Goal: Information Seeking & Learning: Learn about a topic

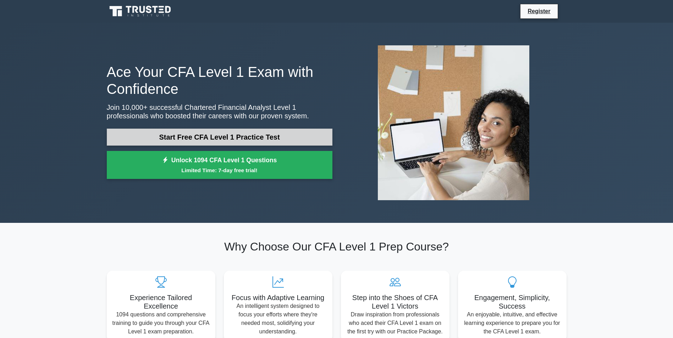
click at [218, 136] on link "Start Free CFA Level 1 Practice Test" at bounding box center [220, 137] width 226 height 17
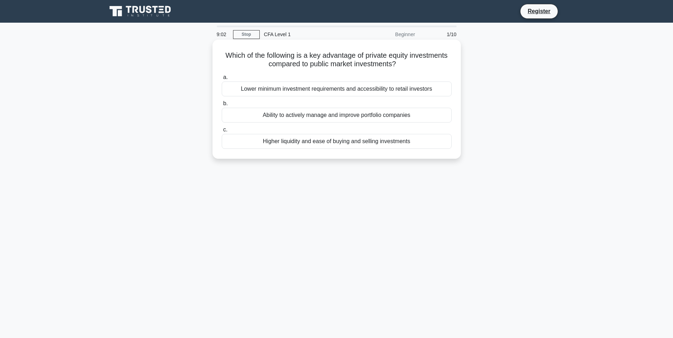
click at [275, 142] on div "Higher liquidity and ease of buying and selling investments" at bounding box center [337, 141] width 230 height 15
click at [222, 132] on input "c. Higher liquidity and ease of buying and selling investments" at bounding box center [222, 130] width 0 height 5
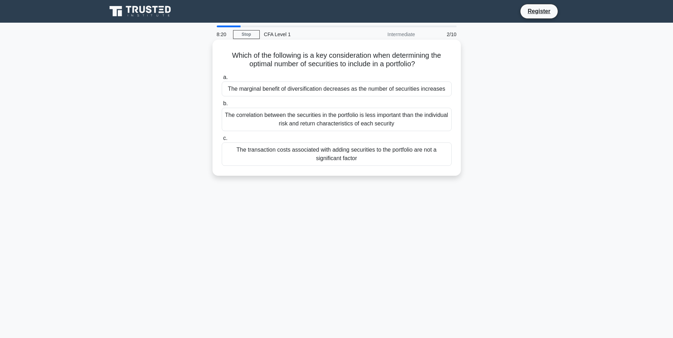
click at [400, 124] on div "The correlation between the securities in the portfolio is less important than …" at bounding box center [337, 119] width 230 height 23
click at [222, 106] on input "b. The correlation between the securities in the portfolio is less important th…" at bounding box center [222, 103] width 0 height 5
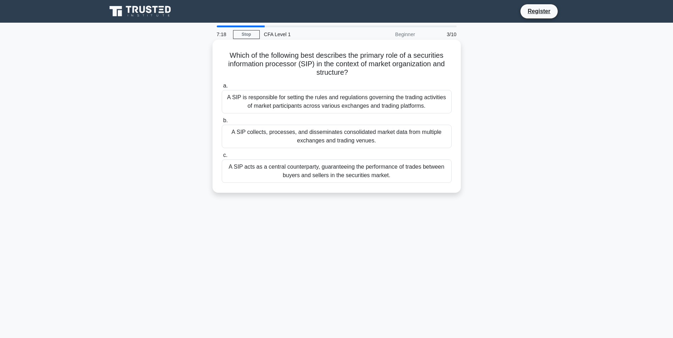
click at [357, 100] on div "A SIP is responsible for setting the rules and regulations governing the tradin…" at bounding box center [337, 101] width 230 height 23
click at [222, 88] on input "a. A SIP is responsible for setting the rules and regulations governing the tra…" at bounding box center [222, 86] width 0 height 5
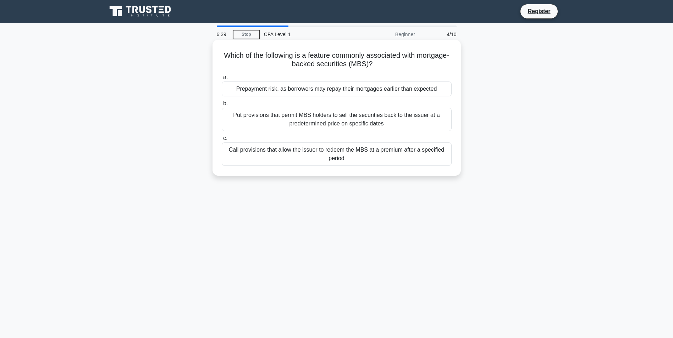
click at [400, 118] on div "Put provisions that permit MBS holders to sell the securities back to the issue…" at bounding box center [337, 119] width 230 height 23
click at [222, 106] on input "b. Put provisions that permit MBS holders to sell the securities back to the is…" at bounding box center [222, 103] width 0 height 5
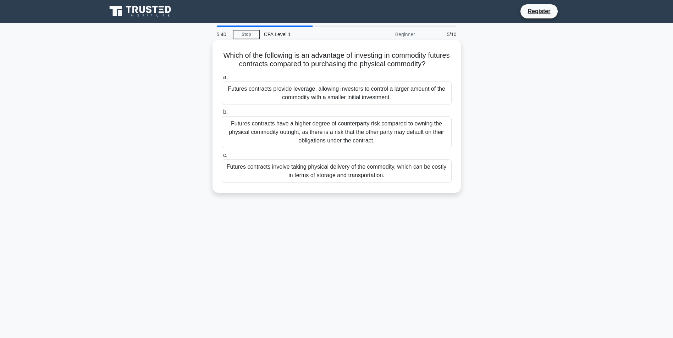
click at [379, 138] on div "Futures contracts have a higher degree of counterparty risk compared to owning …" at bounding box center [337, 132] width 230 height 32
click at [222, 115] on input "b. Futures contracts have a higher degree of counterparty risk compared to owni…" at bounding box center [222, 112] width 0 height 5
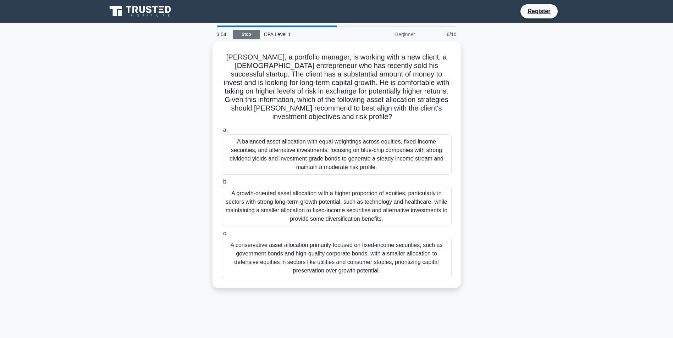
click at [246, 35] on link "Stop" at bounding box center [246, 34] width 27 height 9
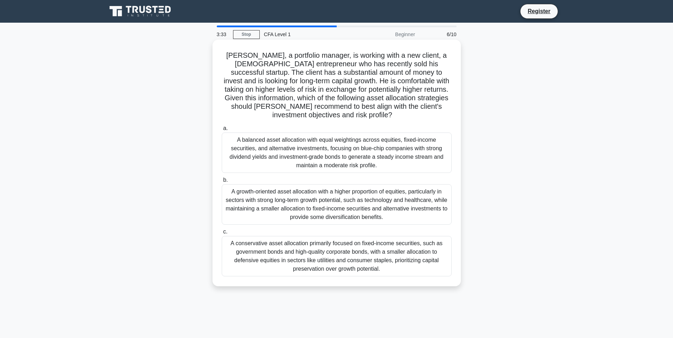
click at [384, 255] on div "A conservative asset allocation primarily focused on fixed-income securities, s…" at bounding box center [337, 256] width 230 height 40
click at [222, 234] on input "c. A conservative asset allocation primarily focused on fixed-income securities…" at bounding box center [222, 232] width 0 height 5
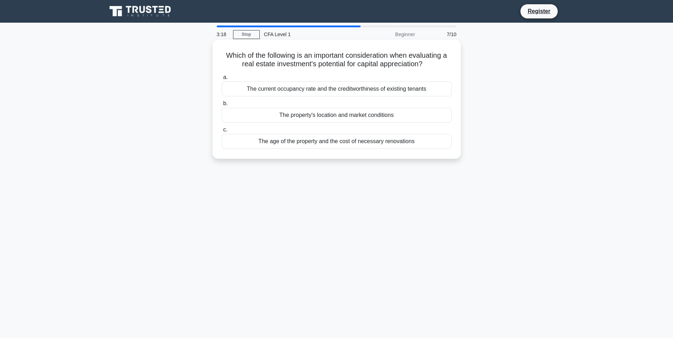
click at [287, 59] on h5 "Which of the following is an important consideration when evaluating a real est…" at bounding box center [336, 60] width 231 height 18
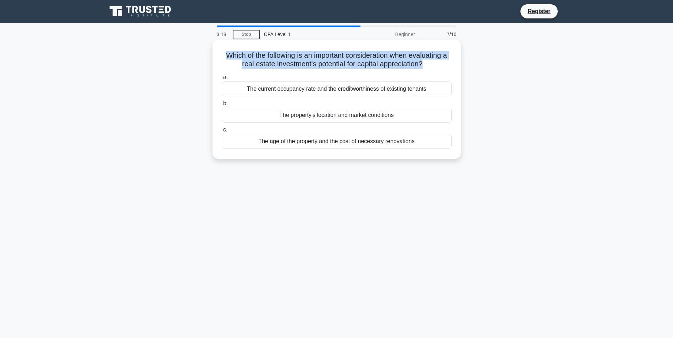
click at [287, 59] on h5 "Which of the following is an important consideration when evaluating a real est…" at bounding box center [336, 60] width 231 height 18
copy div "Which of the following is an important consideration when evaluating a real est…"
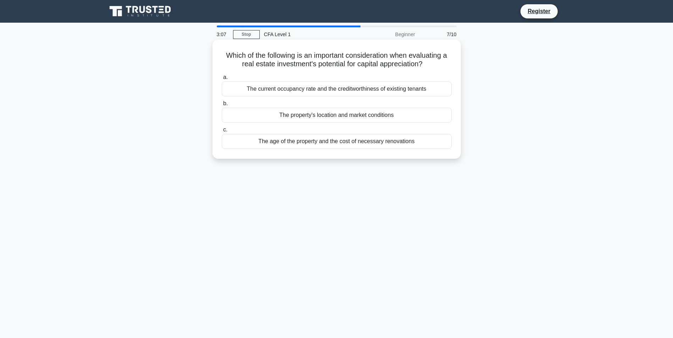
click at [325, 122] on div "The property's location and market conditions" at bounding box center [337, 115] width 230 height 15
click at [222, 106] on input "b. The property's location and market conditions" at bounding box center [222, 103] width 0 height 5
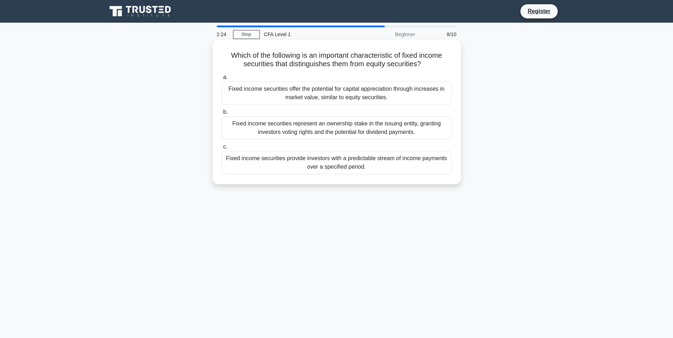
click at [428, 134] on div "Fixed income securities represent an ownership stake in the issuing entity, gra…" at bounding box center [337, 127] width 230 height 23
click at [222, 115] on input "b. Fixed income securities represent an ownership stake in the issuing entity, …" at bounding box center [222, 112] width 0 height 5
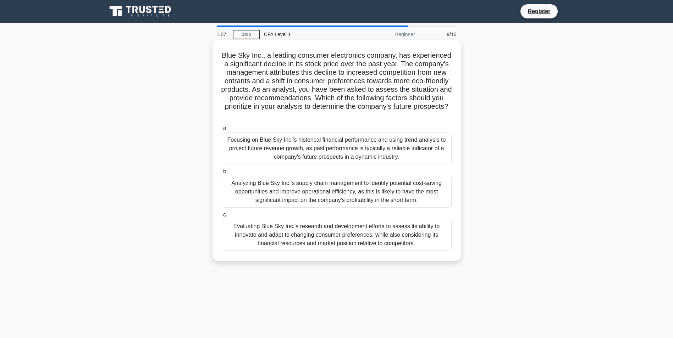
click at [317, 189] on div "Analyzing Blue Sky Inc.'s supply chain management to identify potential cost-sa…" at bounding box center [337, 192] width 230 height 32
click at [222, 174] on input "b. Analyzing Blue Sky Inc.'s supply chain management to identify potential cost…" at bounding box center [222, 172] width 0 height 5
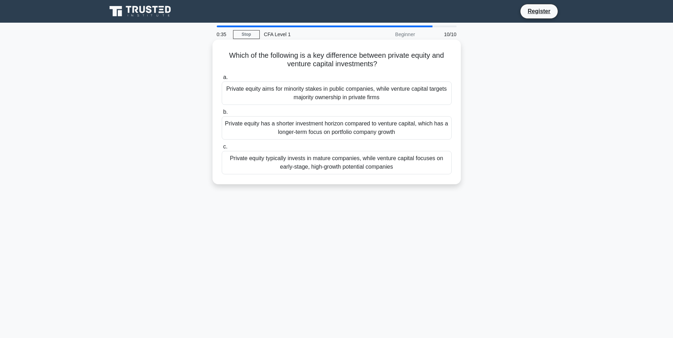
drag, startPoint x: 226, startPoint y: 56, endPoint x: 383, endPoint y: 65, distance: 156.6
click at [383, 65] on h5 "Which of the following is a key difference between private equity and venture c…" at bounding box center [336, 60] width 231 height 18
copy h5 "Which of the following is a key difference between private equity and venture c…"
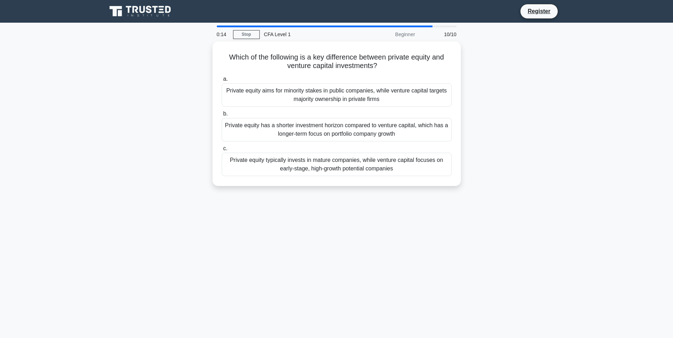
click at [202, 116] on div "Which of the following is a key difference between private equity and venture c…" at bounding box center [336, 117] width 468 height 153
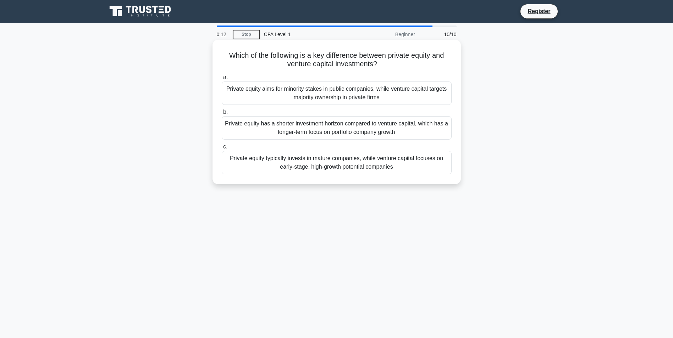
click at [310, 123] on div "Private equity has a shorter investment horizon compared to venture capital, wh…" at bounding box center [337, 127] width 230 height 23
click at [222, 115] on input "b. Private equity has a shorter investment horizon compared to venture capital,…" at bounding box center [222, 112] width 0 height 5
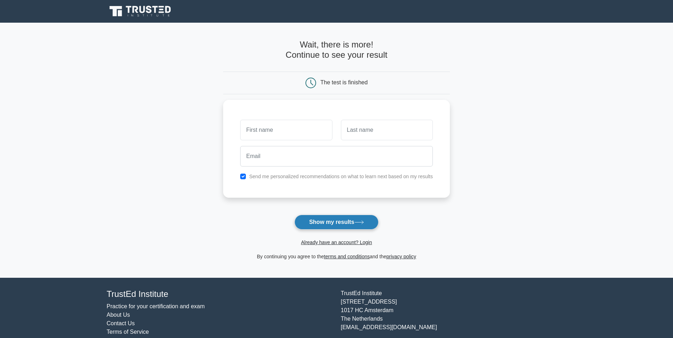
click at [347, 223] on button "Show my results" at bounding box center [336, 222] width 84 height 15
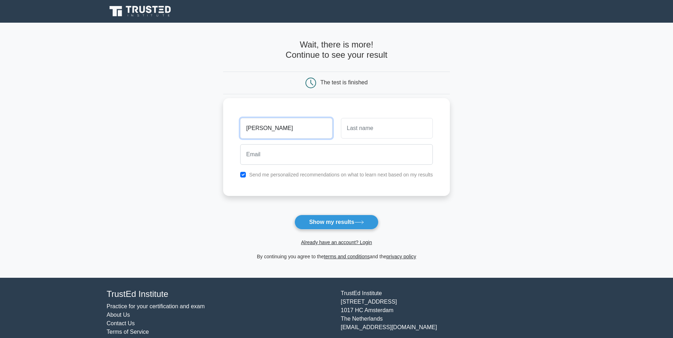
type input "Alvaro"
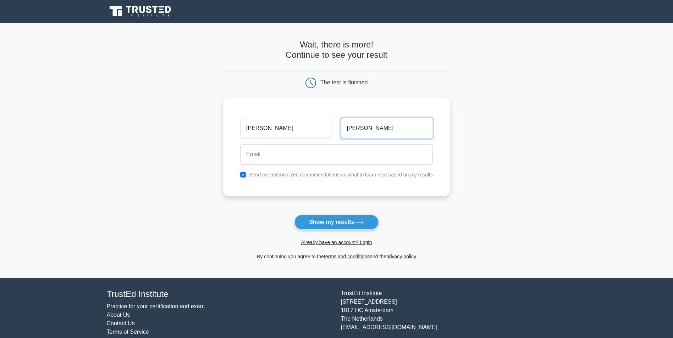
type input "Soriano"
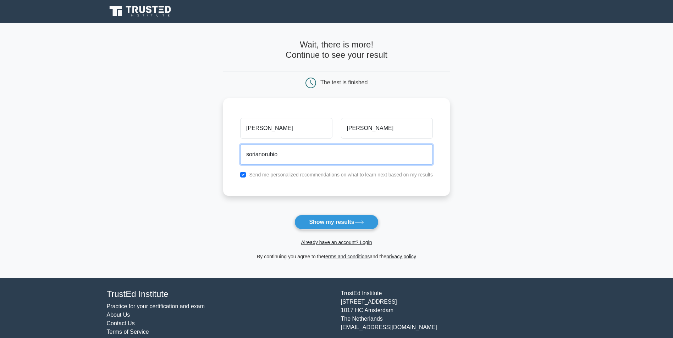
click at [322, 160] on input "sorianorubio" at bounding box center [336, 154] width 193 height 21
type input "sorianorubioalvaro@gmail.com"
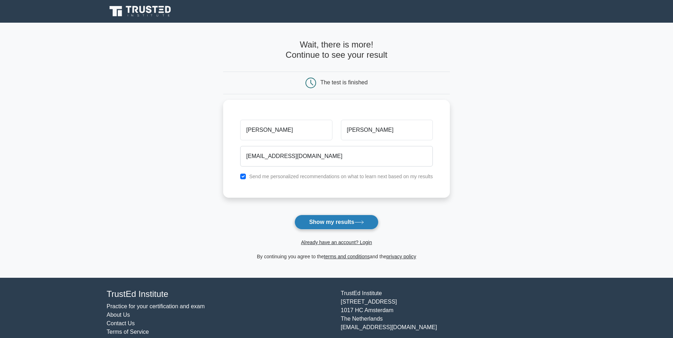
click at [344, 221] on button "Show my results" at bounding box center [336, 222] width 84 height 15
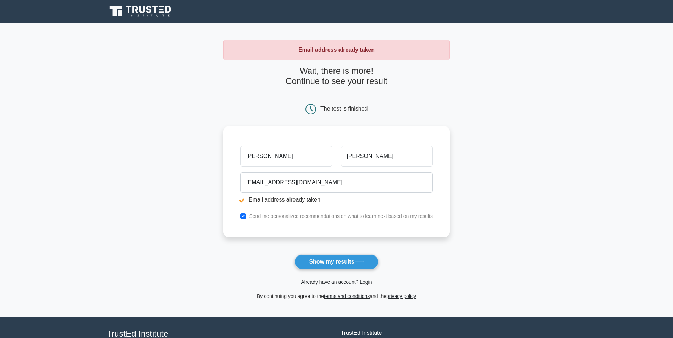
click at [352, 281] on link "Already have an account? Login" at bounding box center [336, 282] width 71 height 6
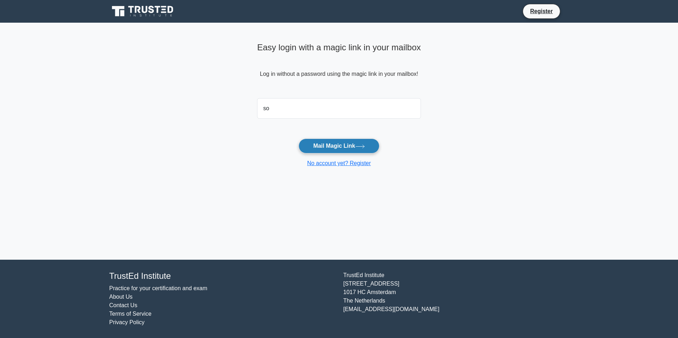
type input "[EMAIL_ADDRESS][DOMAIN_NAME]"
click at [328, 146] on button "Mail Magic Link" at bounding box center [339, 146] width 81 height 15
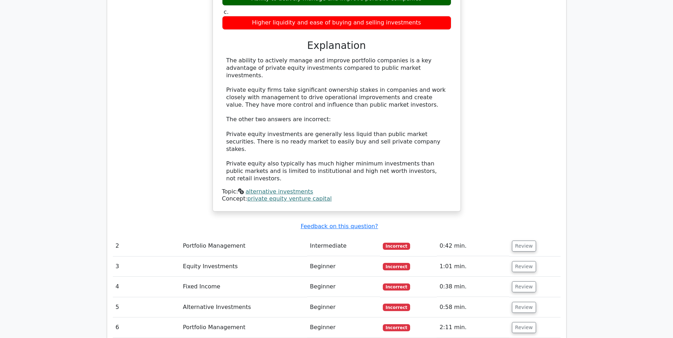
scroll to position [674, 0]
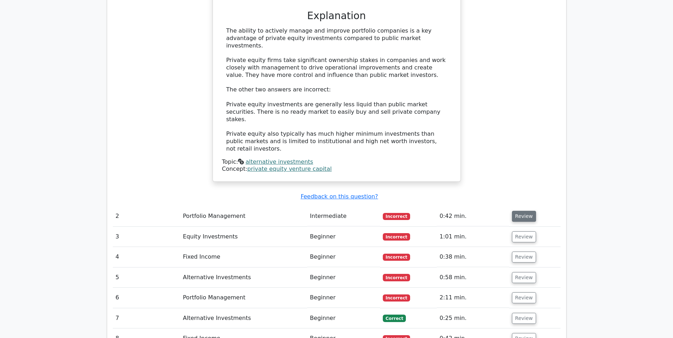
click at [521, 211] on button "Review" at bounding box center [524, 216] width 24 height 11
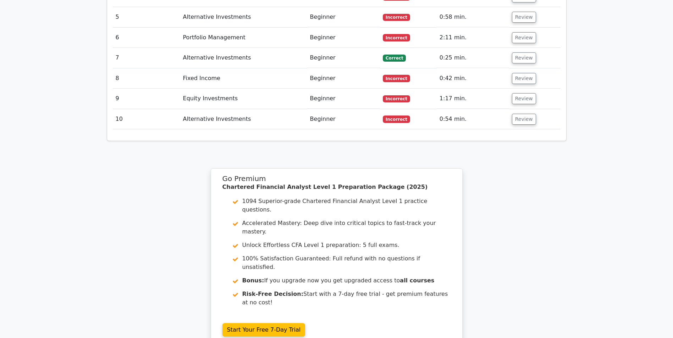
scroll to position [1323, 0]
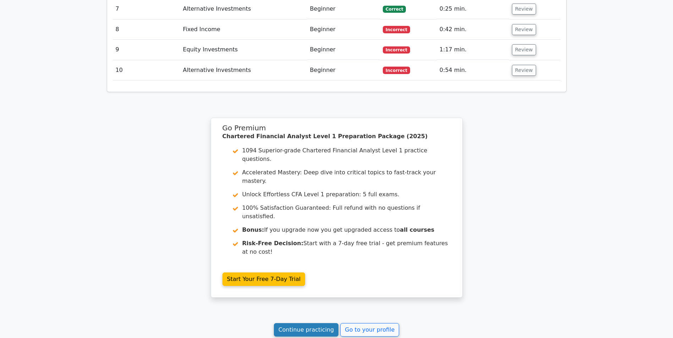
click at [303, 323] on link "Continue practicing" at bounding box center [306, 329] width 65 height 13
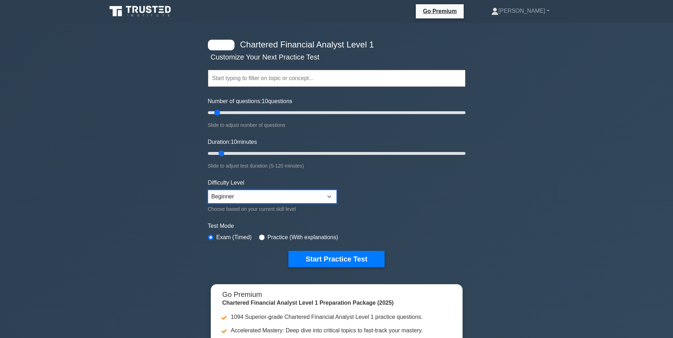
click at [238, 196] on select "Beginner Intermediate Expert" at bounding box center [272, 196] width 129 height 13
click at [501, 212] on div "Chartered Financial Analyst Level 1 Customize Your Next Practice Test Topics Qu…" at bounding box center [336, 232] width 673 height 418
drag, startPoint x: 218, startPoint y: 112, endPoint x: 228, endPoint y: 117, distance: 11.9
click at [228, 117] on input "Number of questions: 20 questions" at bounding box center [336, 113] width 257 height 9
click at [226, 113] on input "Number of questions: 20 questions" at bounding box center [336, 113] width 257 height 9
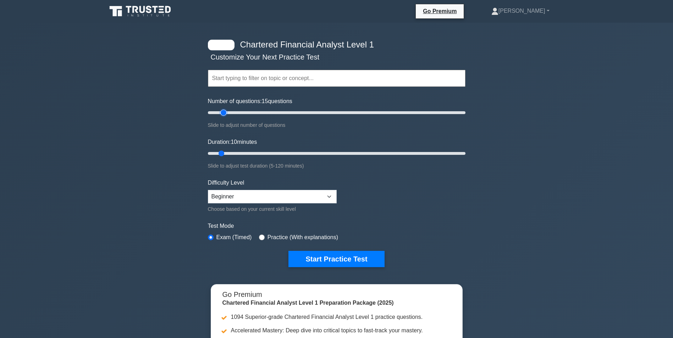
click at [221, 113] on input "Number of questions: 15 questions" at bounding box center [336, 113] width 257 height 9
type input "10"
click at [220, 113] on input "Number of questions: 10 questions" at bounding box center [336, 113] width 257 height 9
click at [332, 254] on button "Start Practice Test" at bounding box center [336, 259] width 96 height 16
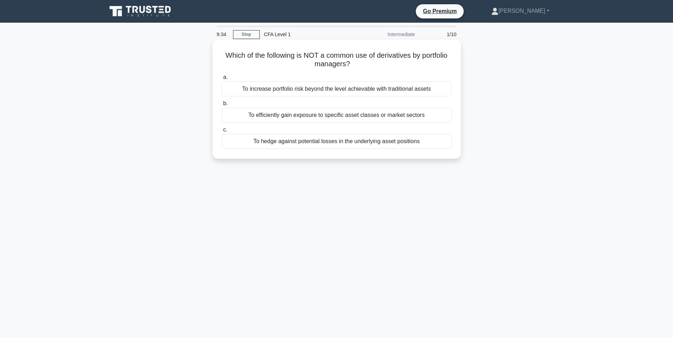
click at [316, 57] on h5 "Which of the following is NOT a common use of derivatives by portfolio managers…" at bounding box center [336, 60] width 231 height 18
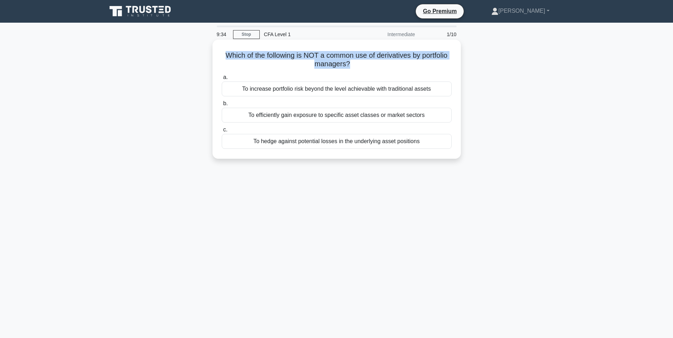
click at [316, 57] on h5 "Which of the following is NOT a common use of derivatives by portfolio managers…" at bounding box center [336, 60] width 231 height 18
copy div "Which of the following is NOT a common use of derivatives by portfolio managers…"
click at [221, 58] on h5 "Which of the following is NOT a common use of derivatives by portfolio managers…" at bounding box center [336, 60] width 231 height 18
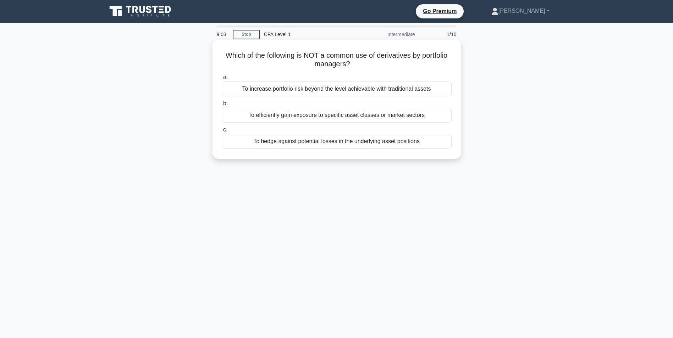
drag, startPoint x: 221, startPoint y: 56, endPoint x: 428, endPoint y: 137, distance: 222.3
click at [428, 137] on div "Which of the following is NOT a common use of derivatives by portfolio managers…" at bounding box center [336, 99] width 243 height 113
copy div "Which of the following is NOT a common use of derivatives by portfolio managers…"
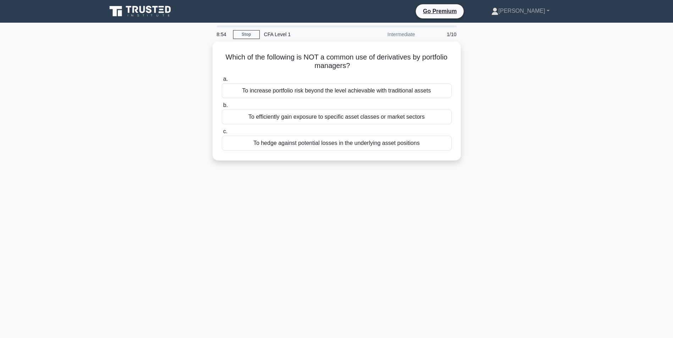
click at [195, 106] on div "Which of the following is NOT a common use of derivatives by portfolio managers…" at bounding box center [336, 105] width 468 height 128
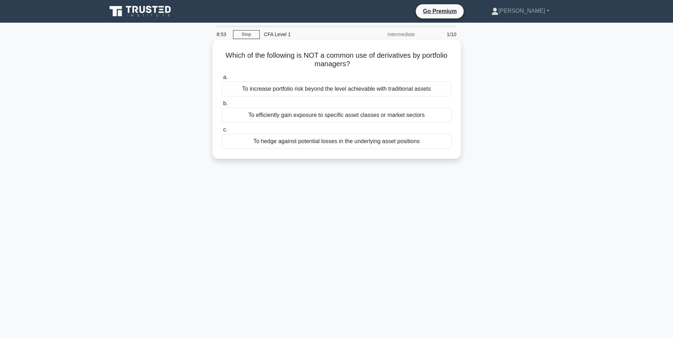
click at [267, 88] on div "To increase portfolio risk beyond the level achievable with traditional assets" at bounding box center [337, 89] width 230 height 15
click at [222, 80] on input "a. To increase portfolio risk beyond the level achievable with traditional asse…" at bounding box center [222, 77] width 0 height 5
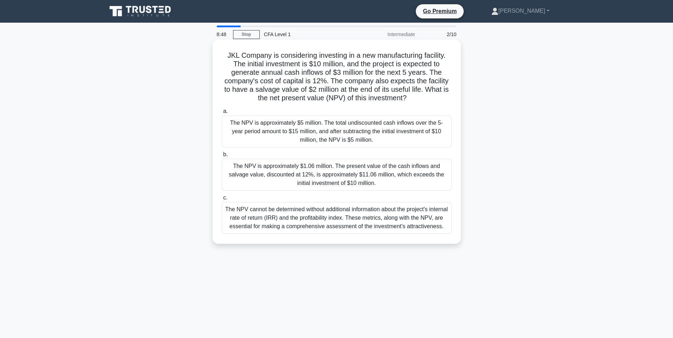
drag, startPoint x: 226, startPoint y: 54, endPoint x: 444, endPoint y: 231, distance: 280.9
click at [444, 231] on div "JKL Company is considering investing in a new manufacturing facility. The initi…" at bounding box center [336, 142] width 243 height 199
copy div "JKL Company is considering investing in a new manufacturing facility. The initi…"
click at [253, 169] on div "The NPV is approximately $1.06 million. The present value of the cash inflows a…" at bounding box center [337, 175] width 230 height 32
click at [222, 157] on input "b. The NPV is approximately $1.06 million. The present value of the cash inflow…" at bounding box center [222, 154] width 0 height 5
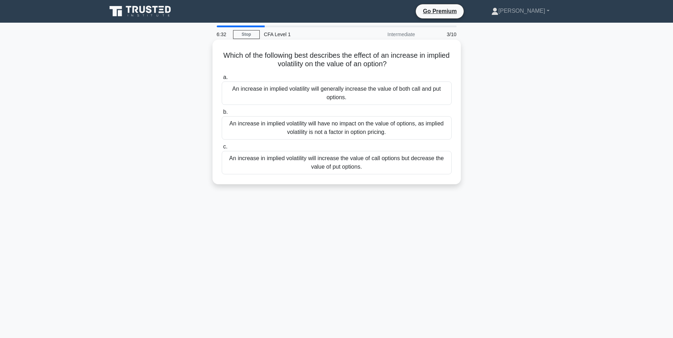
drag, startPoint x: 233, startPoint y: 54, endPoint x: 394, endPoint y: 171, distance: 198.7
click at [394, 171] on div "Which of the following best describes the effect of an increase in implied vola…" at bounding box center [336, 112] width 243 height 139
copy div "Which of the following best describes the effect of an increase in implied vola…"
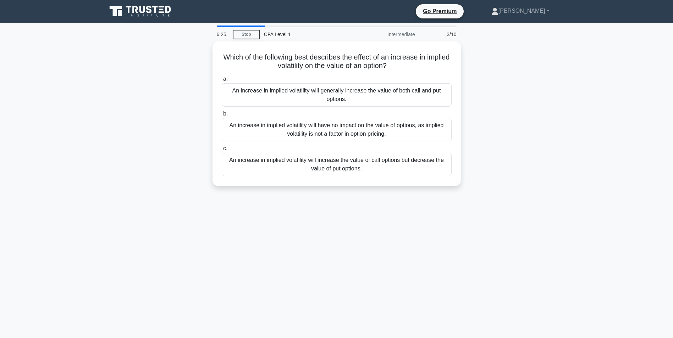
click at [191, 102] on div "Which of the following best describes the effect of an increase in implied vola…" at bounding box center [336, 117] width 468 height 153
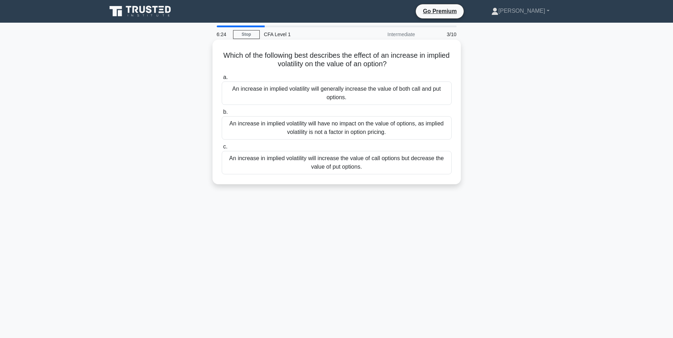
click at [250, 93] on div "An increase in implied volatility will generally increase the value of both cal…" at bounding box center [337, 93] width 230 height 23
click at [222, 80] on input "a. An increase in implied volatility will generally increase the value of both …" at bounding box center [222, 77] width 0 height 5
drag, startPoint x: 227, startPoint y: 55, endPoint x: 380, endPoint y: 174, distance: 193.8
click at [380, 174] on div "What is the primary purpose of a dark pool in the context of market organizatio…" at bounding box center [336, 112] width 243 height 139
copy div "What is the primary purpose of a dark pool in the context of market organizatio…"
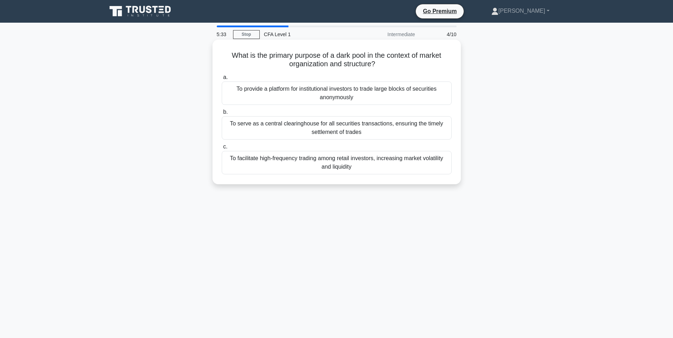
click at [293, 91] on div "To provide a platform for institutional investors to trade large blocks of secu…" at bounding box center [337, 93] width 230 height 23
click at [222, 80] on input "a. To provide a platform for institutional investors to trade large blocks of s…" at bounding box center [222, 77] width 0 height 5
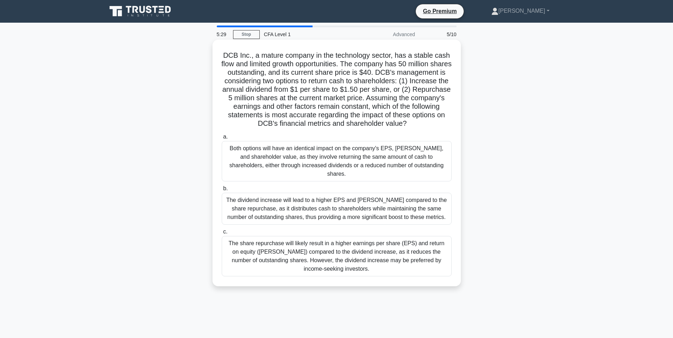
drag, startPoint x: 223, startPoint y: 56, endPoint x: 445, endPoint y: 257, distance: 299.8
click at [445, 257] on div "DCB Inc., a mature company in the technology sector, has a stable cash flow and…" at bounding box center [336, 163] width 243 height 241
copy div "DCB Inc., a mature company in the technology sector, has a stable cash flow and…"
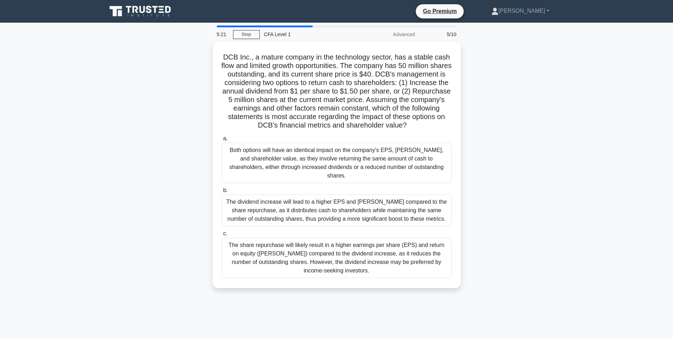
click at [196, 219] on div "DCB Inc., a mature company in the technology sector, has a stable cash flow and…" at bounding box center [336, 168] width 468 height 255
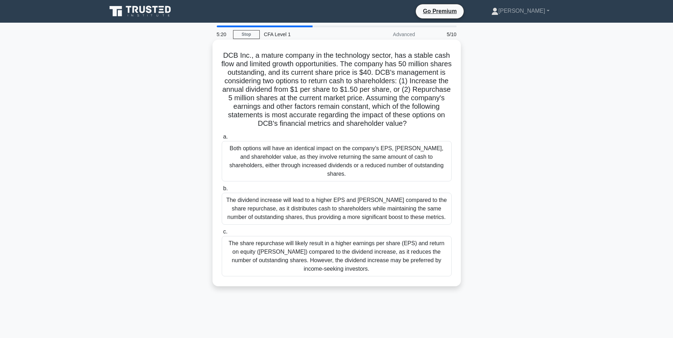
click at [256, 249] on div "The share repurchase will likely result in a higher earnings per share (EPS) an…" at bounding box center [337, 256] width 230 height 40
click at [222, 234] on input "c. The share repurchase will likely result in a higher earnings per share (EPS)…" at bounding box center [222, 232] width 0 height 5
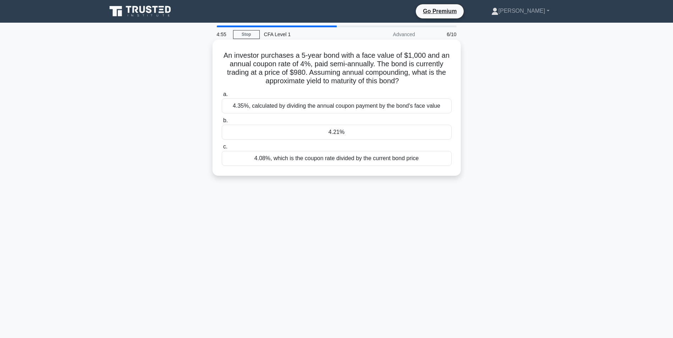
drag, startPoint x: 224, startPoint y: 55, endPoint x: 410, endPoint y: 82, distance: 188.0
click at [410, 82] on h5 "An investor purchases a 5-year bond with a face value of $1,000 and an annual c…" at bounding box center [336, 68] width 231 height 35
drag, startPoint x: 449, startPoint y: 167, endPoint x: 437, endPoint y: 121, distance: 47.7
click at [510, 170] on div "An investor purchases a 5-year bond with a face value of $1,000 and an annual c…" at bounding box center [336, 113] width 468 height 145
drag, startPoint x: 223, startPoint y: 56, endPoint x: 434, endPoint y: 159, distance: 234.9
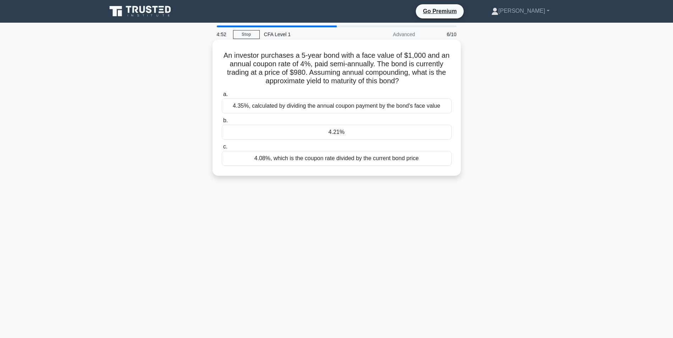
click at [434, 159] on div "An investor purchases a 5-year bond with a face value of $1,000 and an annual c…" at bounding box center [336, 108] width 243 height 131
copy div "An investor purchases a 5-year bond with a face value of $1,000 and an annual c…"
click at [552, 146] on div "An investor purchases a 5-year bond with a face value of $1,000 and an annual c…" at bounding box center [336, 113] width 468 height 145
click at [347, 135] on div "4.21%" at bounding box center [337, 132] width 230 height 15
click at [222, 123] on input "b. 4.21%" at bounding box center [222, 120] width 0 height 5
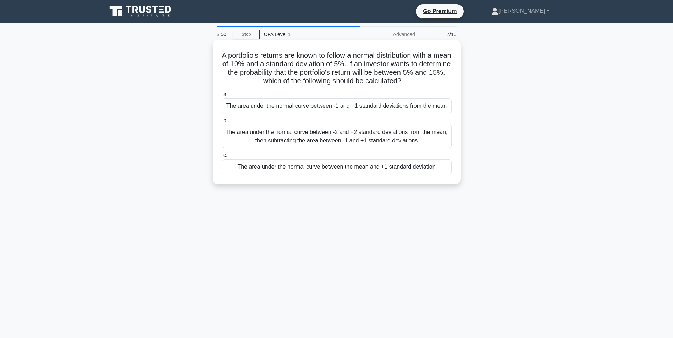
drag, startPoint x: 226, startPoint y: 55, endPoint x: 453, endPoint y: 173, distance: 255.7
click at [453, 173] on div "A portfolio's returns are known to follow a normal distribution with a mean of …" at bounding box center [336, 112] width 243 height 139
copy div "A portfolio's returns are known to follow a normal distribution with a mean of …"
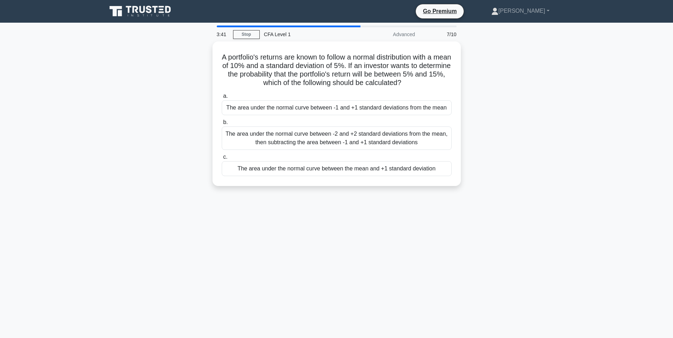
click at [202, 103] on div "A portfolio's returns are known to follow a normal distribution with a mean of …" at bounding box center [336, 117] width 468 height 153
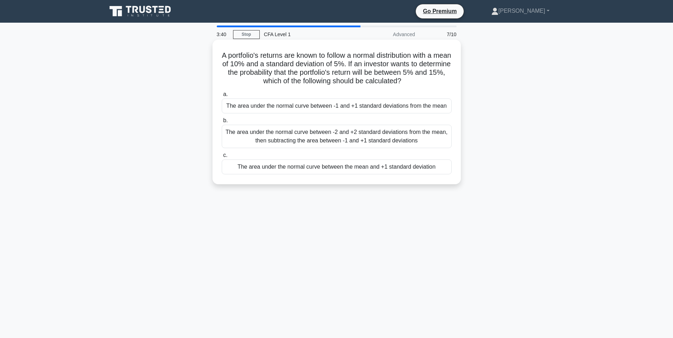
click at [235, 107] on div "The area under the normal curve between -1 and +1 standard deviations from the …" at bounding box center [337, 106] width 230 height 15
click at [222, 97] on input "a. The area under the normal curve between -1 and +1 standard deviations from t…" at bounding box center [222, 94] width 0 height 5
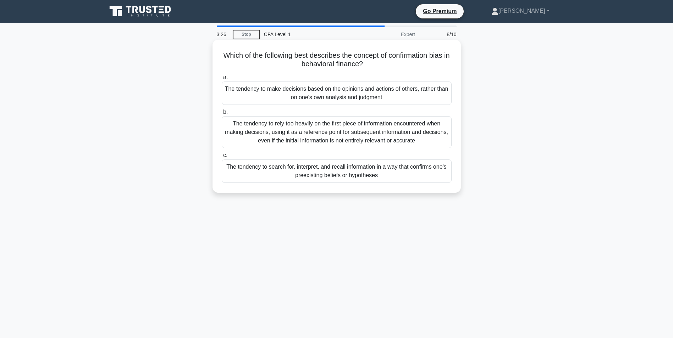
drag, startPoint x: 223, startPoint y: 54, endPoint x: 382, endPoint y: 177, distance: 200.2
click at [382, 177] on div "Which of the following best describes the concept of confirmation bias in behav…" at bounding box center [336, 117] width 243 height 148
copy div "Which of the following best describes the concept of confirmation bias in behav…"
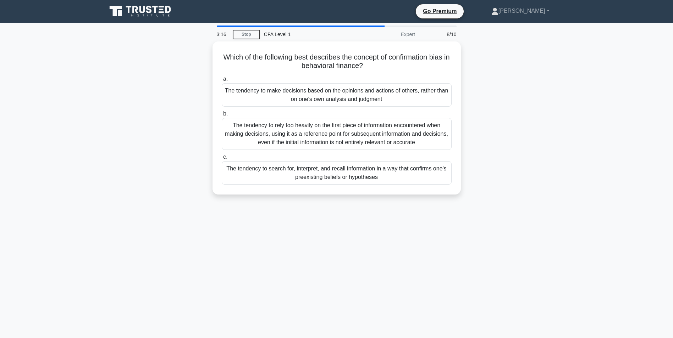
click at [576, 148] on main "3:16 Stop CFA Level 1 Expert 8/10 Which of the following best describes the con…" at bounding box center [336, 203] width 673 height 360
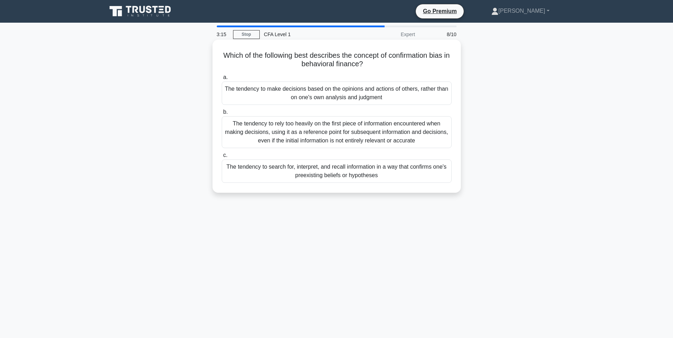
click at [368, 176] on div "The tendency to search for, interpret, and recall information in a way that con…" at bounding box center [337, 171] width 230 height 23
click at [222, 158] on input "c. The tendency to search for, interpret, and recall information in a way that …" at bounding box center [222, 155] width 0 height 5
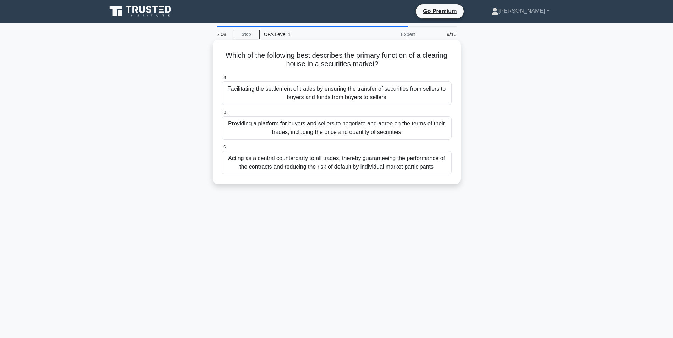
click at [387, 168] on div "Acting as a central counterparty to all trades, thereby guaranteeing the perfor…" at bounding box center [337, 162] width 230 height 23
click at [222, 149] on input "c. Acting as a central counterparty to all trades, thereby guaranteeing the per…" at bounding box center [222, 147] width 0 height 5
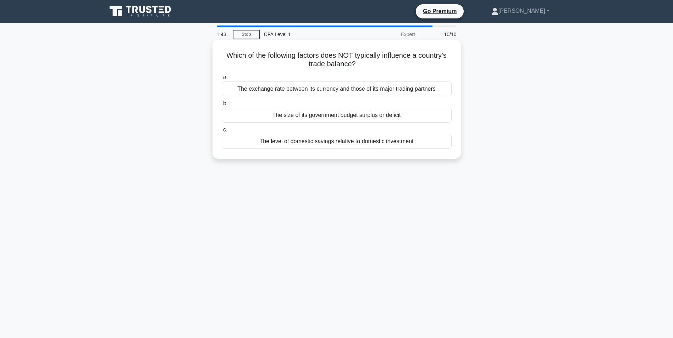
drag, startPoint x: 222, startPoint y: 55, endPoint x: 429, endPoint y: 140, distance: 223.9
click at [429, 140] on div "Which of the following factors does NOT typically influence a country's trade b…" at bounding box center [336, 99] width 243 height 113
copy div "Which of the following factors does NOT typically influence a country's trade b…"
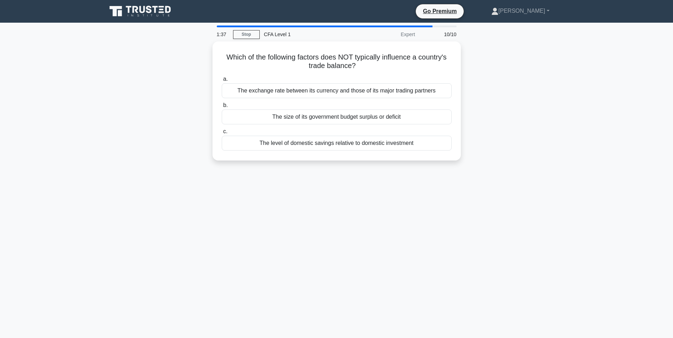
click at [262, 168] on div "Which of the following factors does NOT typically influence a country's trade b…" at bounding box center [336, 105] width 468 height 128
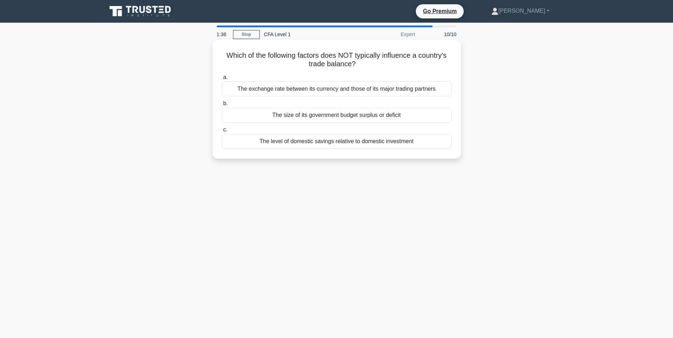
click at [277, 117] on div "The size of its government budget surplus or deficit" at bounding box center [337, 115] width 230 height 15
click at [222, 106] on input "b. The size of its government budget surplus or deficit" at bounding box center [222, 103] width 0 height 5
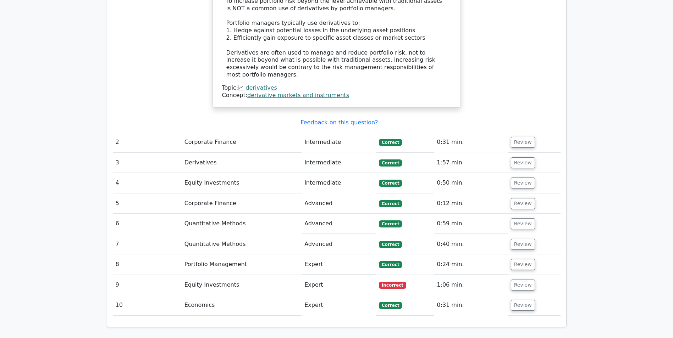
scroll to position [780, 0]
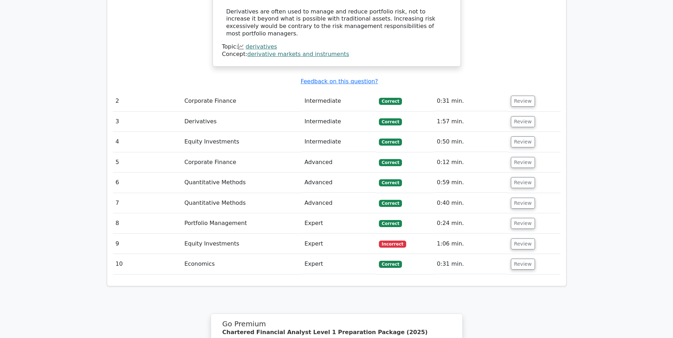
click at [260, 234] on td "Equity Investments" at bounding box center [242, 244] width 120 height 20
click at [512, 239] on button "Review" at bounding box center [523, 244] width 24 height 11
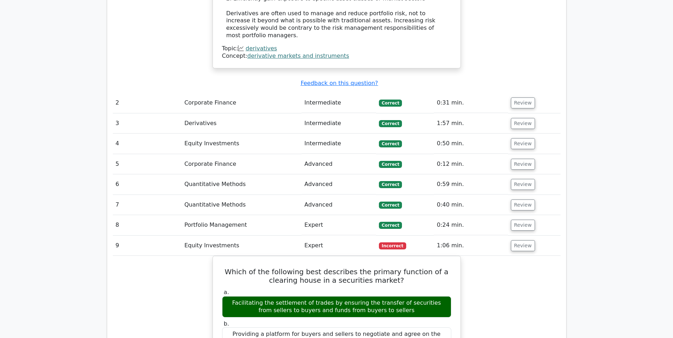
click at [572, 194] on main "Go Premium Chartered Financial Analyst Level 1 Preparation Package (2025) 1094 …" at bounding box center [336, 47] width 673 height 1609
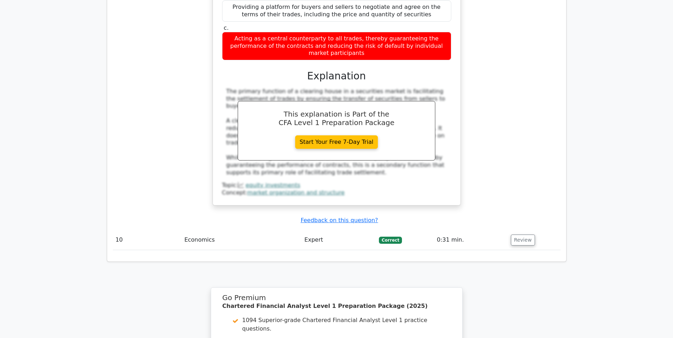
scroll to position [1241, 0]
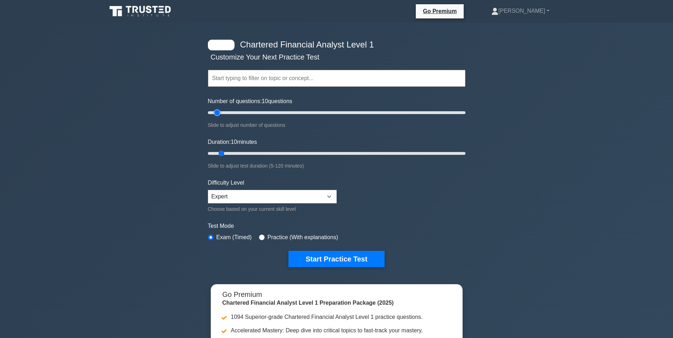
click at [218, 113] on input "Number of questions: 10 questions" at bounding box center [336, 113] width 257 height 9
click at [274, 199] on select "Beginner Intermediate Expert" at bounding box center [272, 196] width 129 height 13
select select "beginner"
click at [208, 190] on select "Beginner Intermediate Expert" at bounding box center [272, 196] width 129 height 13
click at [343, 262] on button "Start Practice Test" at bounding box center [336, 259] width 96 height 16
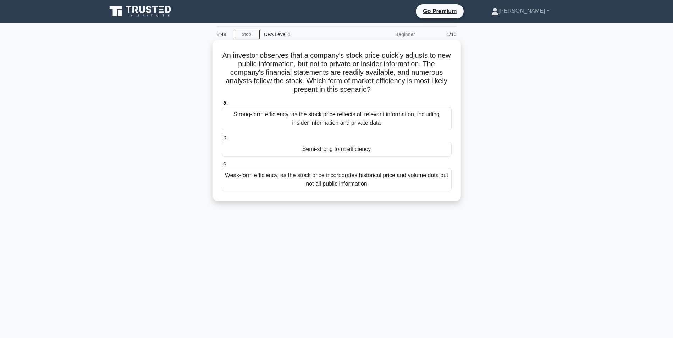
click at [363, 183] on div "Weak-form efficiency, as the stock price incorporates historical price and volu…" at bounding box center [337, 179] width 230 height 23
click at [222, 166] on input "c. Weak-form efficiency, as the stock price incorporates historical price and v…" at bounding box center [222, 164] width 0 height 5
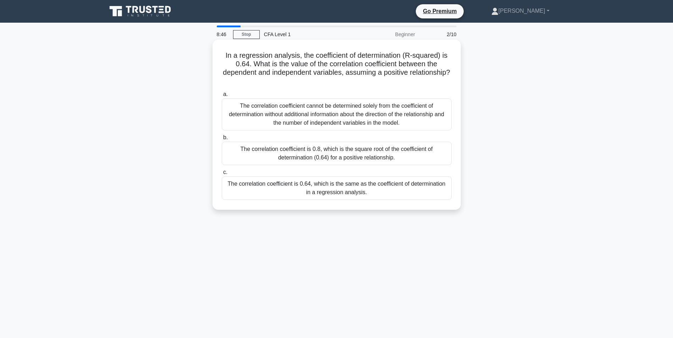
click at [356, 114] on div "The correlation coefficient cannot be determined solely from the coefficient of…" at bounding box center [337, 115] width 230 height 32
click at [222, 97] on input "a. The correlation coefficient cannot be determined solely from the coefficient…" at bounding box center [222, 94] width 0 height 5
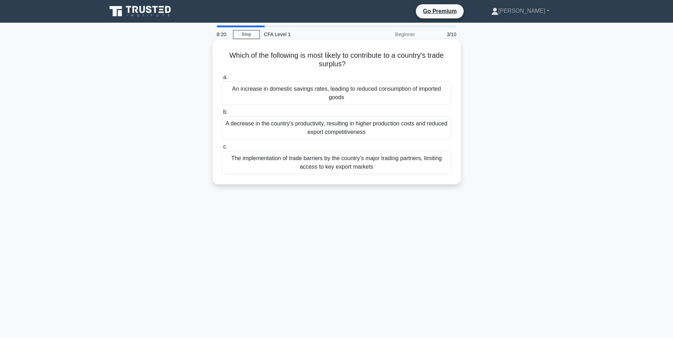
click at [372, 167] on div "The implementation of trade barriers by the country's major trading partners, l…" at bounding box center [337, 162] width 230 height 23
click at [222, 149] on input "c. The implementation of trade barriers by the country's major trading partners…" at bounding box center [222, 147] width 0 height 5
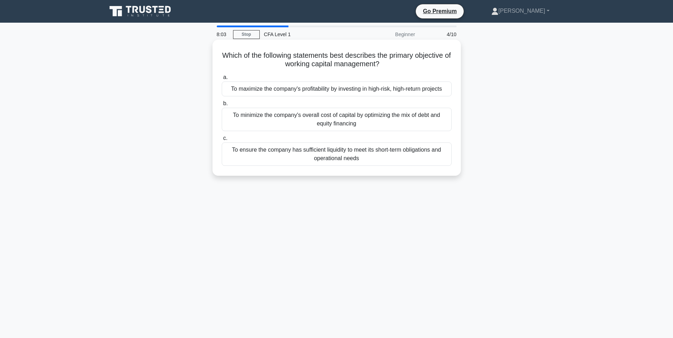
drag, startPoint x: 223, startPoint y: 55, endPoint x: 442, endPoint y: 163, distance: 244.1
click at [442, 163] on div "Which of the following statements best describes the primary objective of worki…" at bounding box center [336, 108] width 243 height 131
copy div "Which of the following statements best describes the primary objective of worki…"
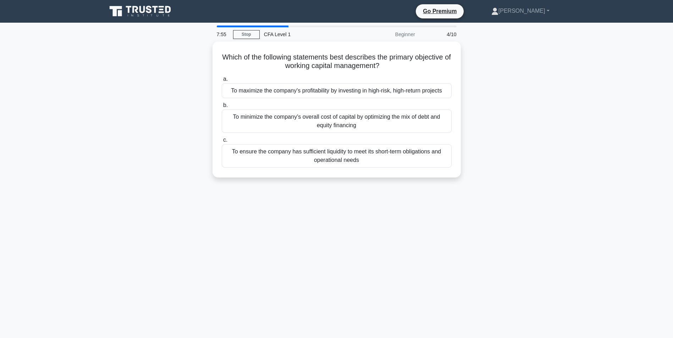
click at [295, 200] on div "7:55 Stop CFA Level 1 Beginner 4/10 Which of the following statements best desc…" at bounding box center [336, 203] width 468 height 355
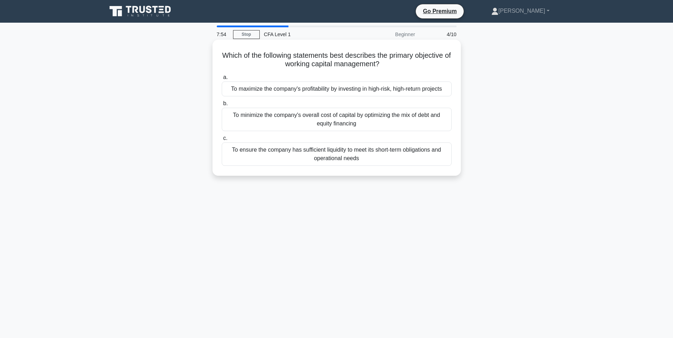
click at [294, 160] on div "To ensure the company has sufficient liquidity to meet its short-term obligatio…" at bounding box center [337, 154] width 230 height 23
click at [222, 141] on input "c. To ensure the company has sufficient liquidity to meet its short-term obliga…" at bounding box center [222, 138] width 0 height 5
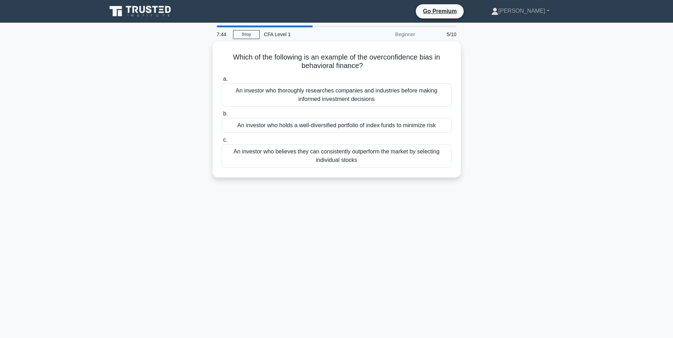
click at [294, 160] on div "An investor who believes they can consistently outperform the market by selecti…" at bounding box center [337, 155] width 230 height 23
click at [222, 143] on input "c. An investor who believes they can consistently outperform the market by sele…" at bounding box center [222, 140] width 0 height 5
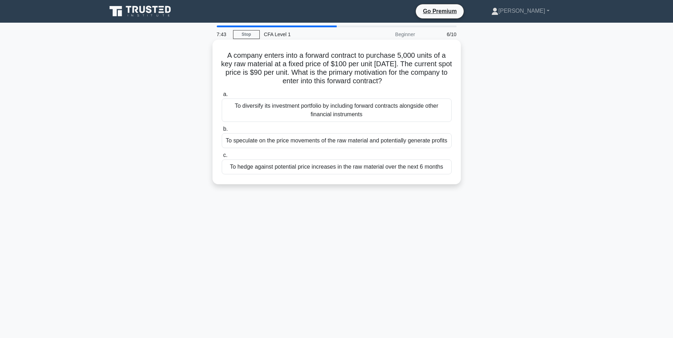
click at [306, 118] on div "To diversify its investment portfolio by including forward contracts alongside …" at bounding box center [337, 110] width 230 height 23
click at [222, 97] on input "a. To diversify its investment portfolio by including forward contracts alongsi…" at bounding box center [222, 94] width 0 height 5
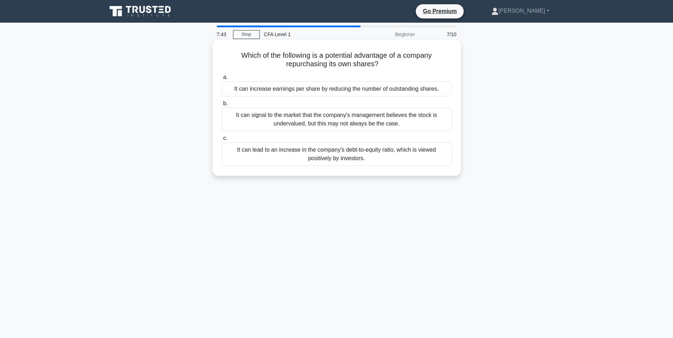
click at [306, 121] on div "It can signal to the market that the company's management believes the stock is…" at bounding box center [337, 119] width 230 height 23
click at [222, 106] on input "b. It can signal to the market that the company's management believes the stock…" at bounding box center [222, 103] width 0 height 5
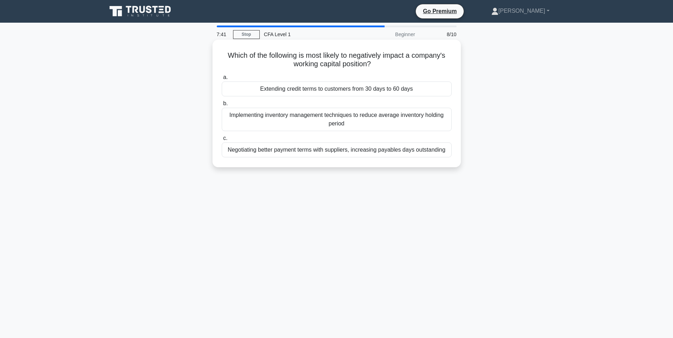
click at [325, 123] on div "Implementing inventory management techniques to reduce average inventory holdin…" at bounding box center [337, 119] width 230 height 23
click at [222, 106] on input "b. Implementing inventory management techniques to reduce average inventory hol…" at bounding box center [222, 103] width 0 height 5
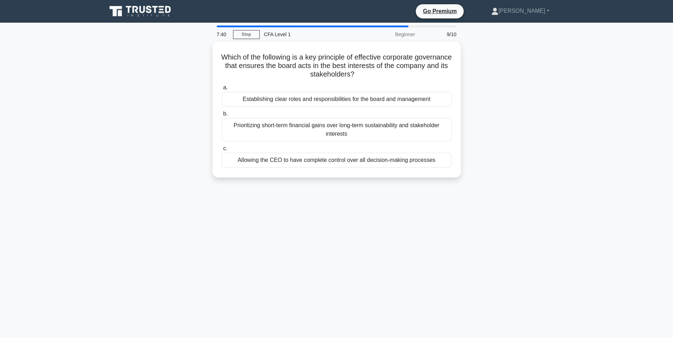
click at [325, 123] on div "Prioritizing short-term financial gains over long-term sustainability and stake…" at bounding box center [337, 129] width 230 height 23
click at [222, 116] on input "b. Prioritizing short-term financial gains over long-term sustainability and st…" at bounding box center [222, 114] width 0 height 5
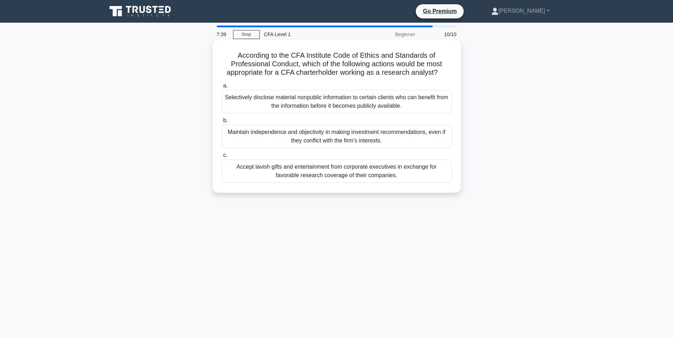
click at [337, 110] on div "Selectively disclose material nonpublic information to certain clients who can …" at bounding box center [337, 101] width 230 height 23
click at [222, 88] on input "a. Selectively disclose material nonpublic information to certain clients who c…" at bounding box center [222, 86] width 0 height 5
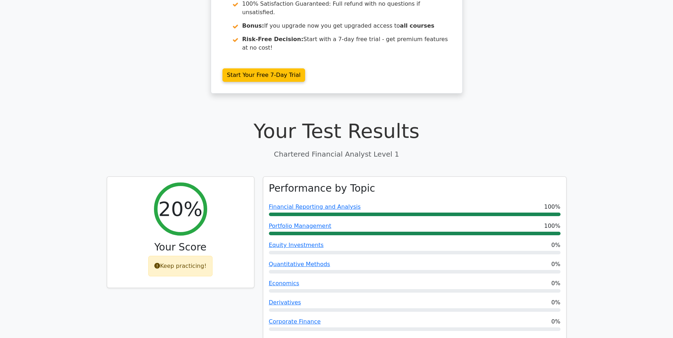
scroll to position [142, 0]
